Goal: Information Seeking & Learning: Find specific fact

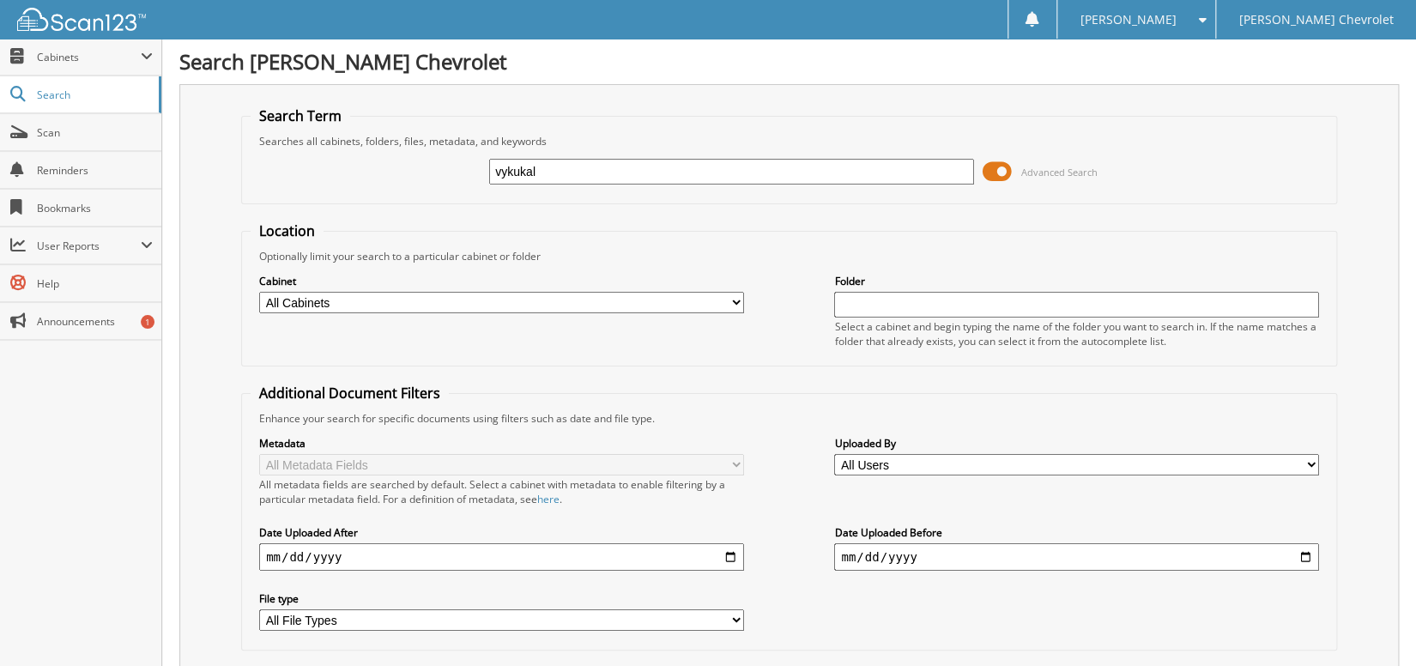
type input "vykukal"
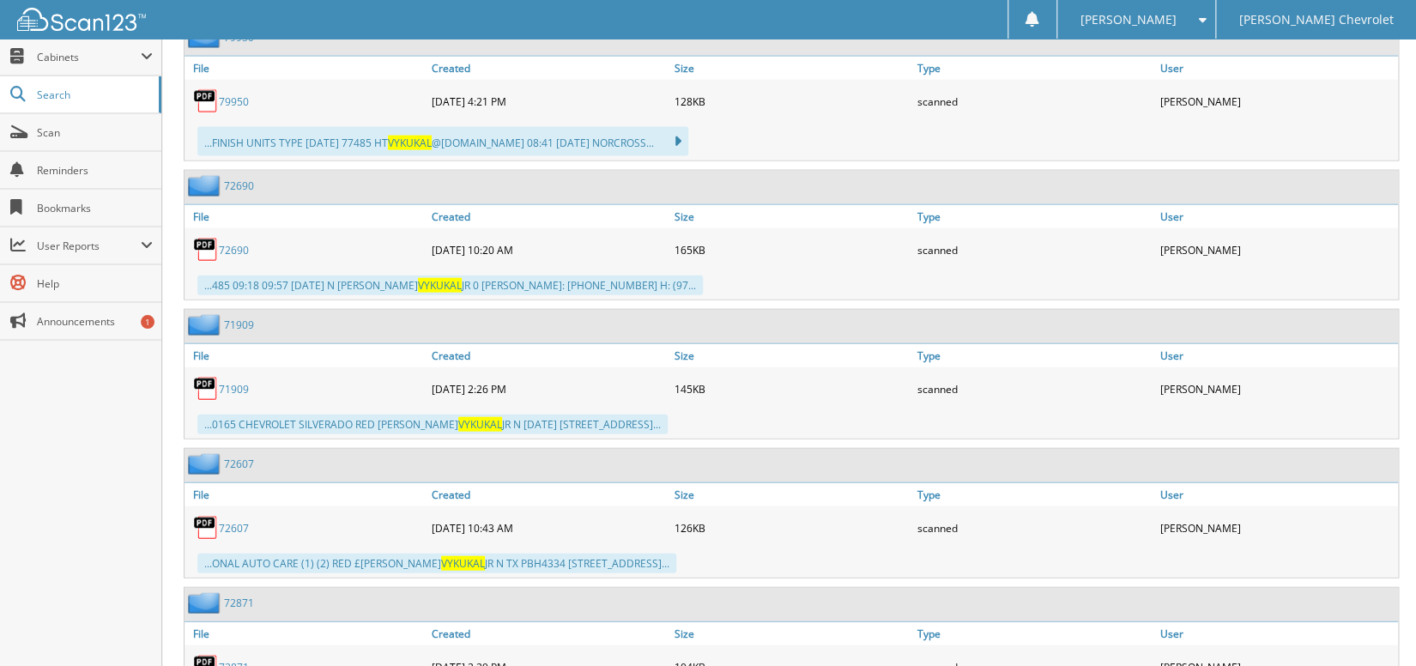
scroll to position [1865, 0]
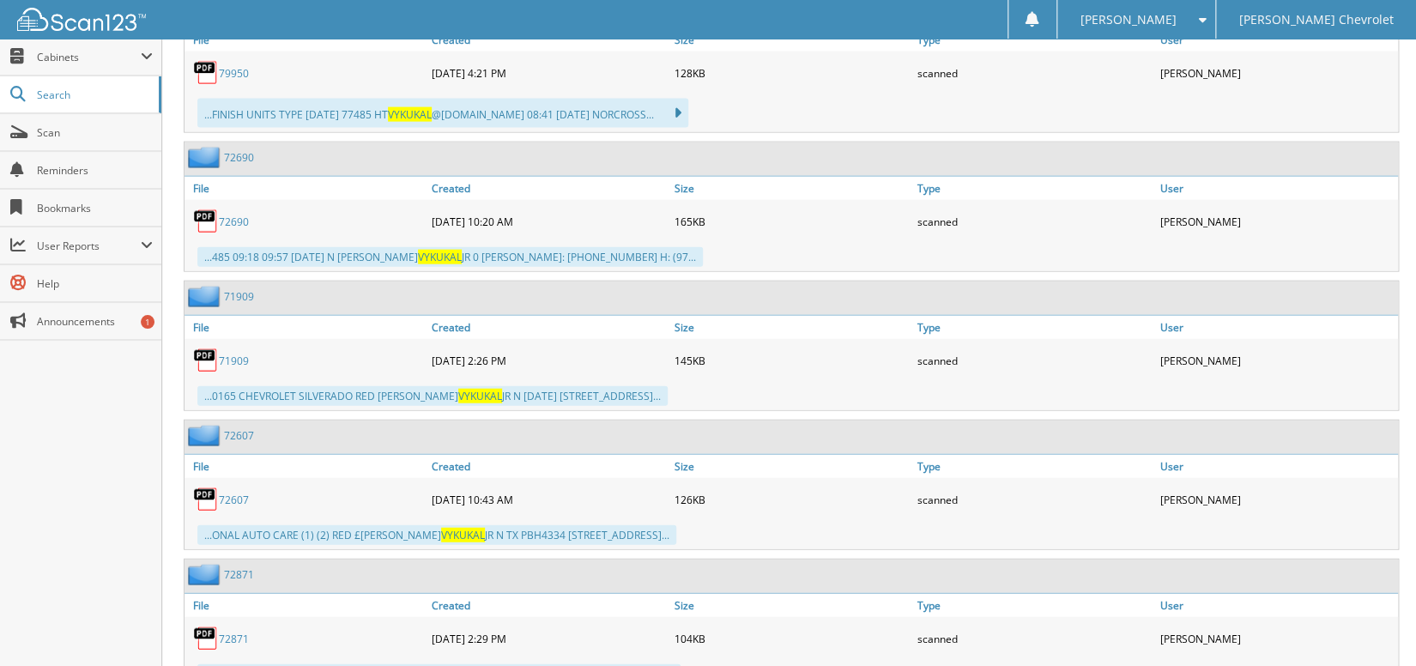
click at [236, 215] on link "72690" at bounding box center [234, 222] width 30 height 15
click at [225, 493] on link "72607" at bounding box center [234, 500] width 30 height 15
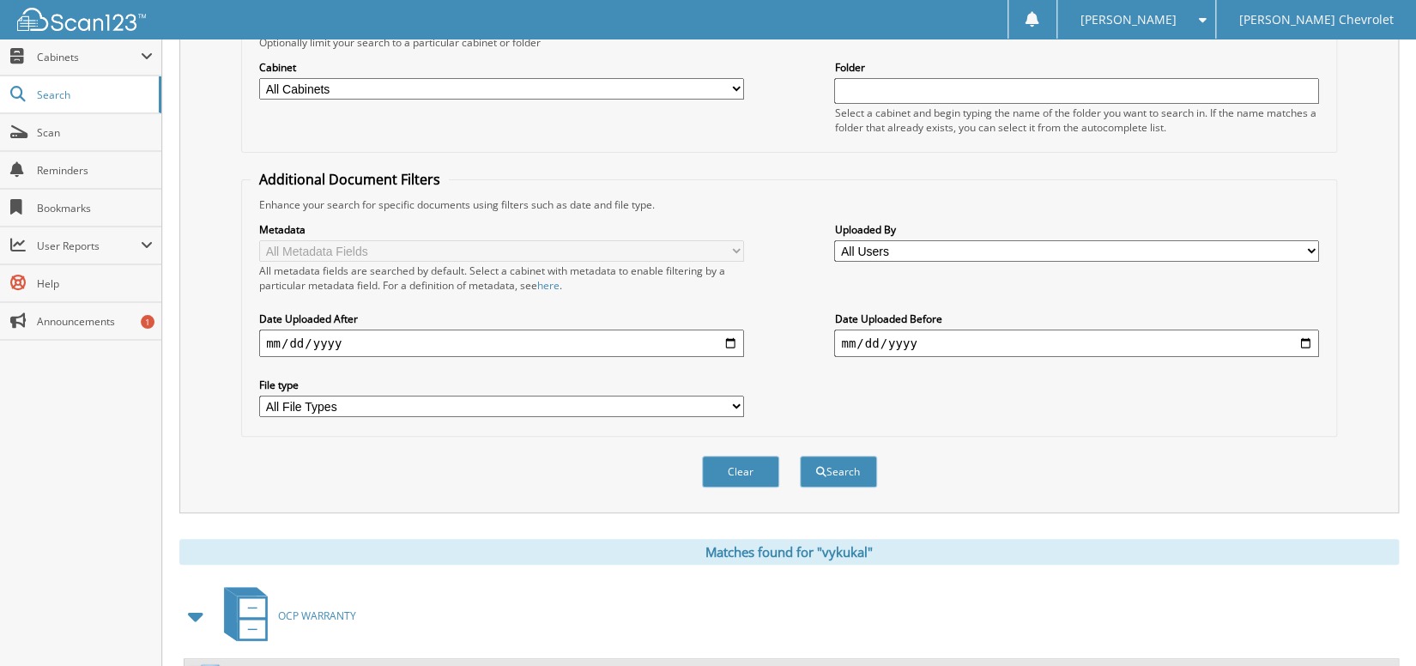
scroll to position [0, 0]
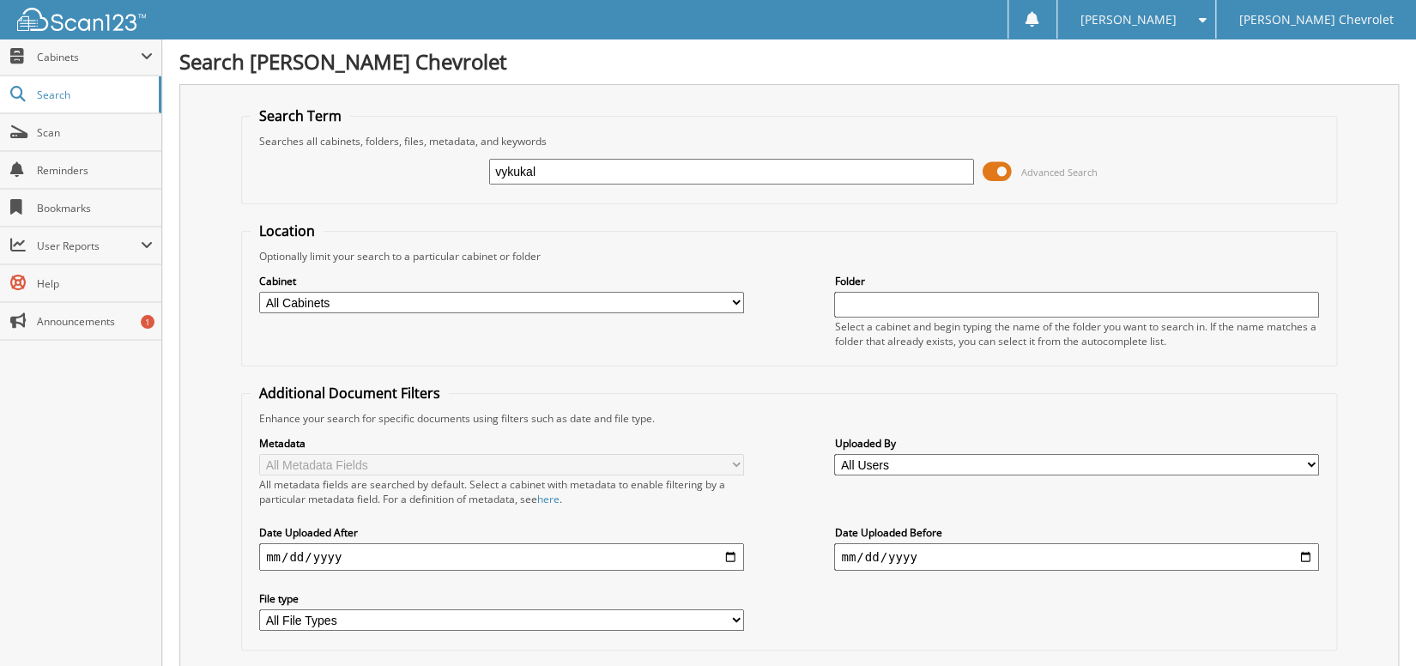
click at [495, 175] on input "vykukal" at bounding box center [731, 172] width 485 height 26
type input "[PERSON_NAME]"
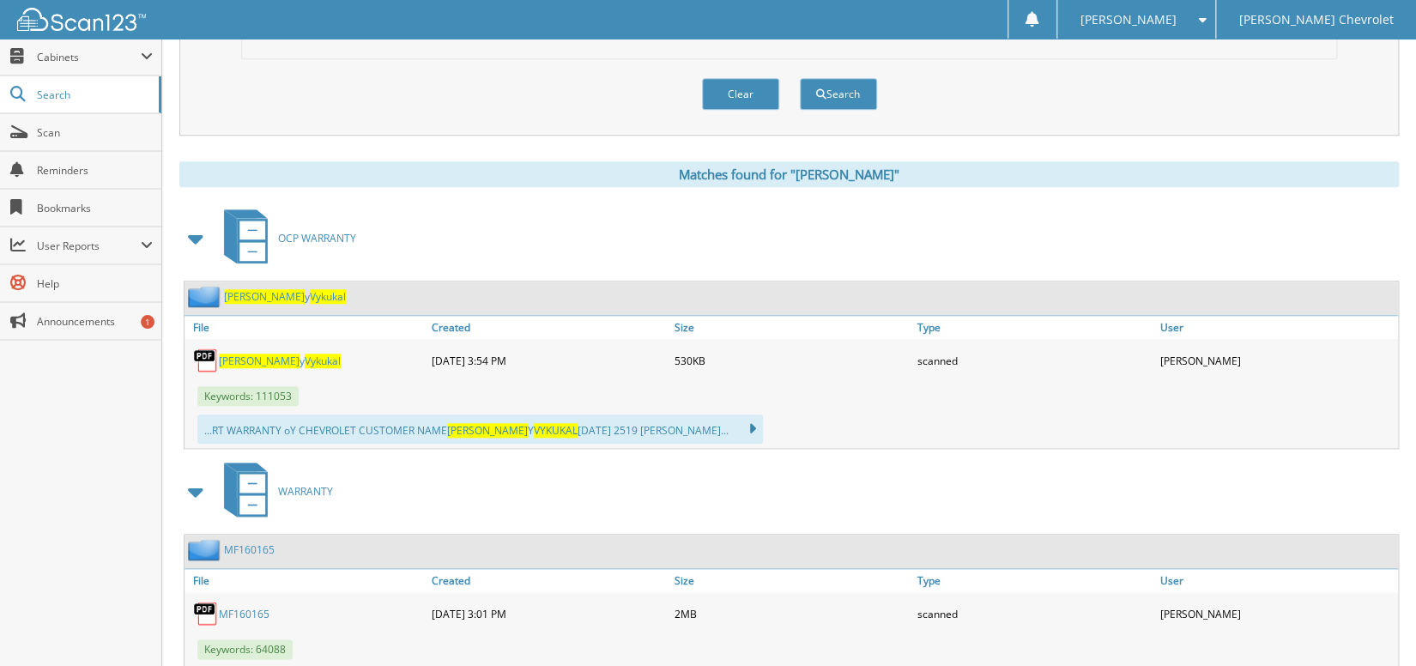
scroll to position [597, 0]
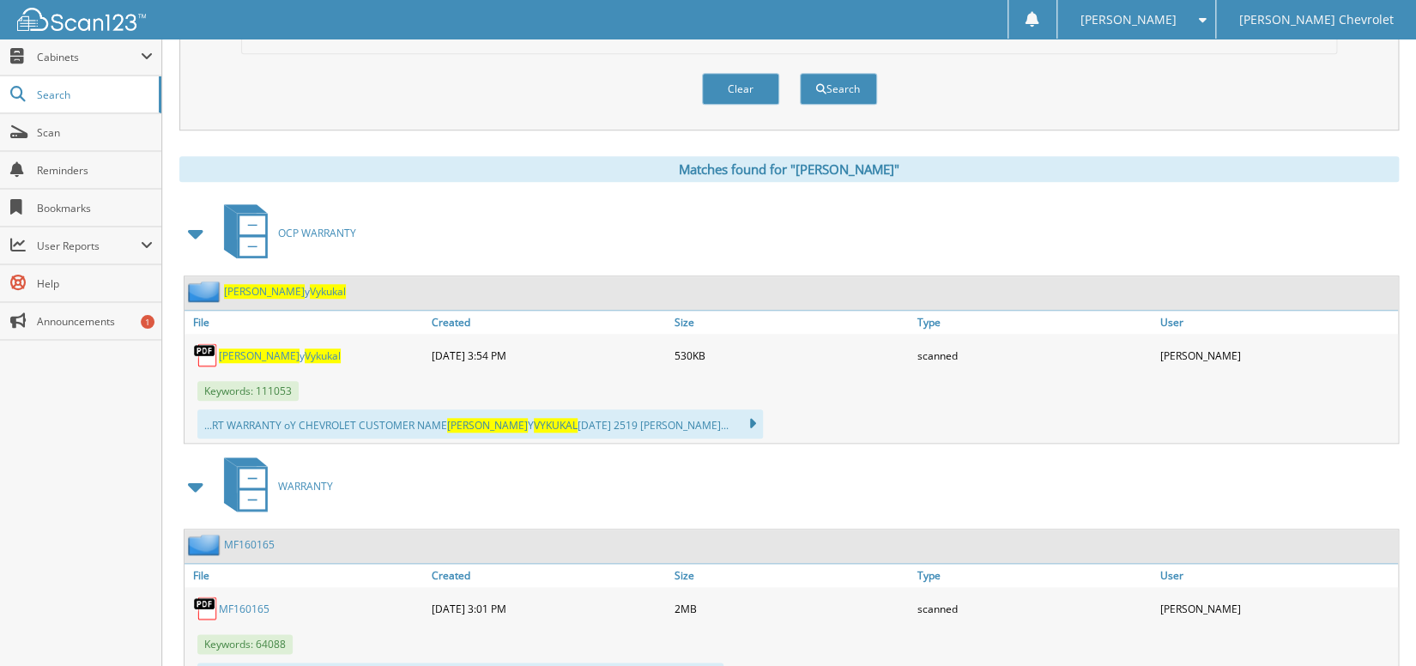
click at [305, 348] on span "Vykukal" at bounding box center [323, 355] width 36 height 15
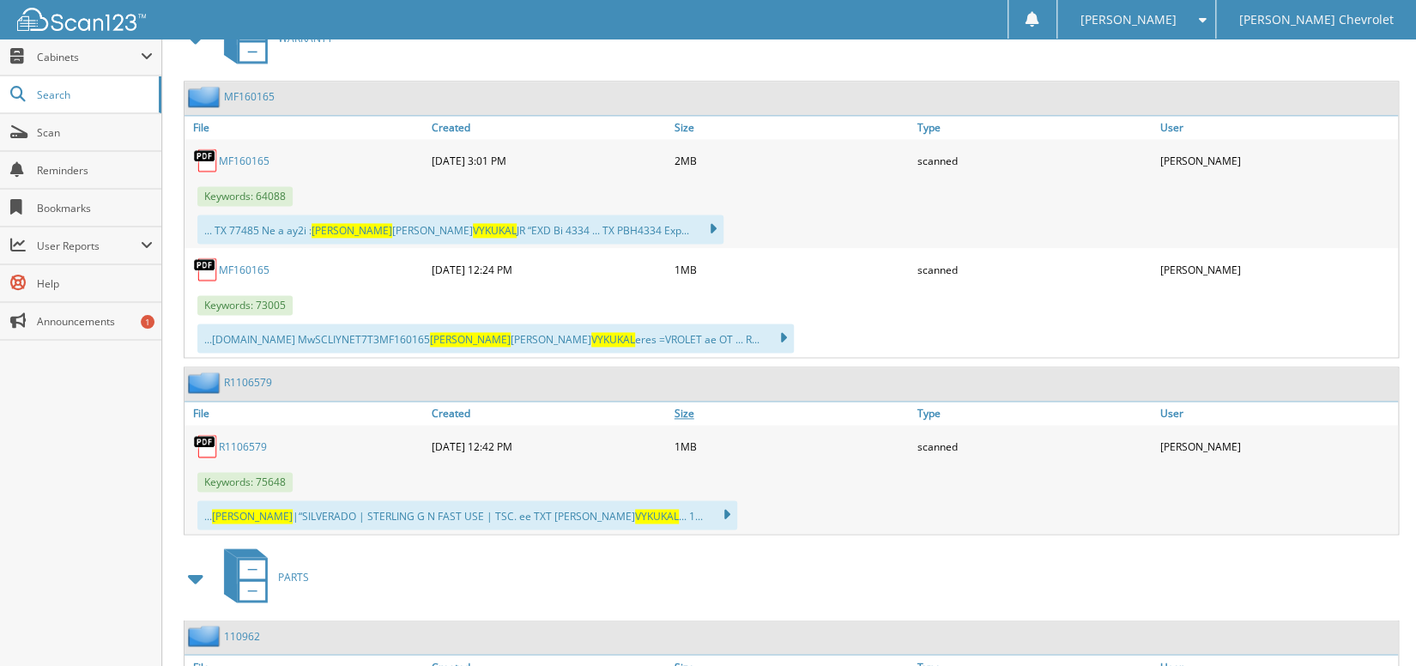
scroll to position [970, 0]
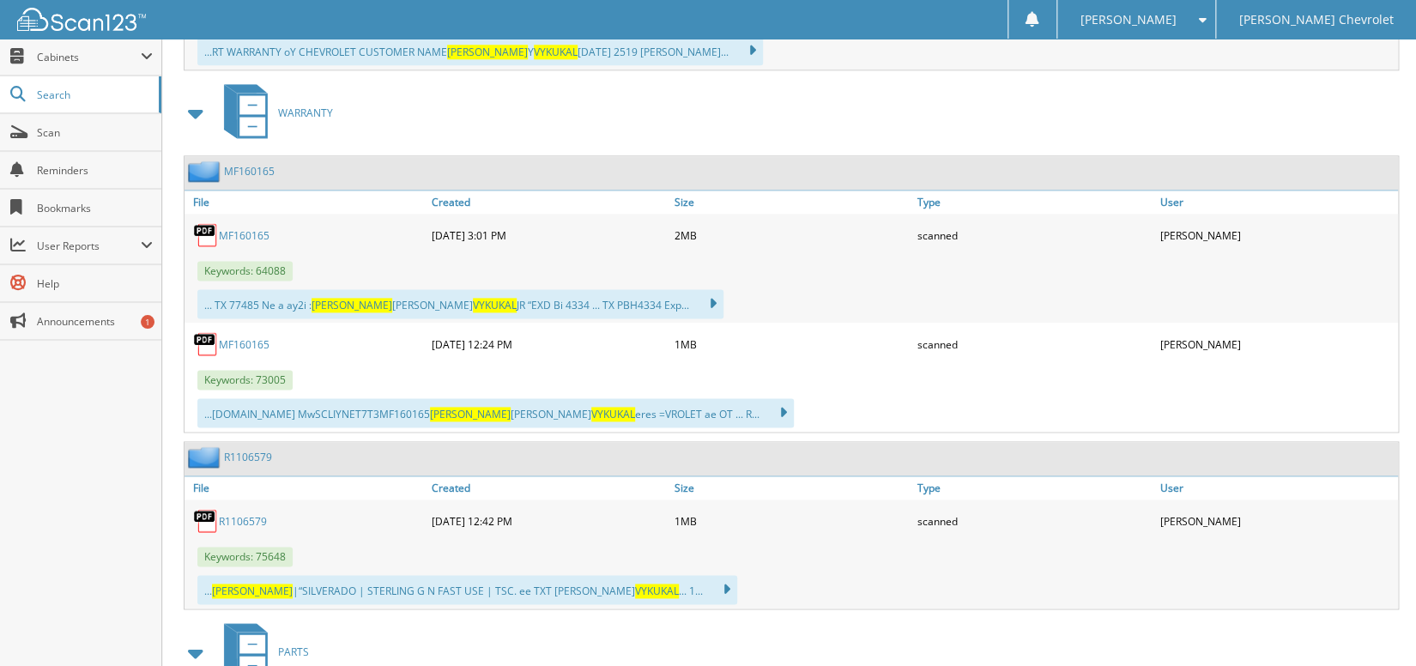
click at [249, 514] on link "R1106579" at bounding box center [243, 521] width 48 height 15
